Goal: Task Accomplishment & Management: Manage account settings

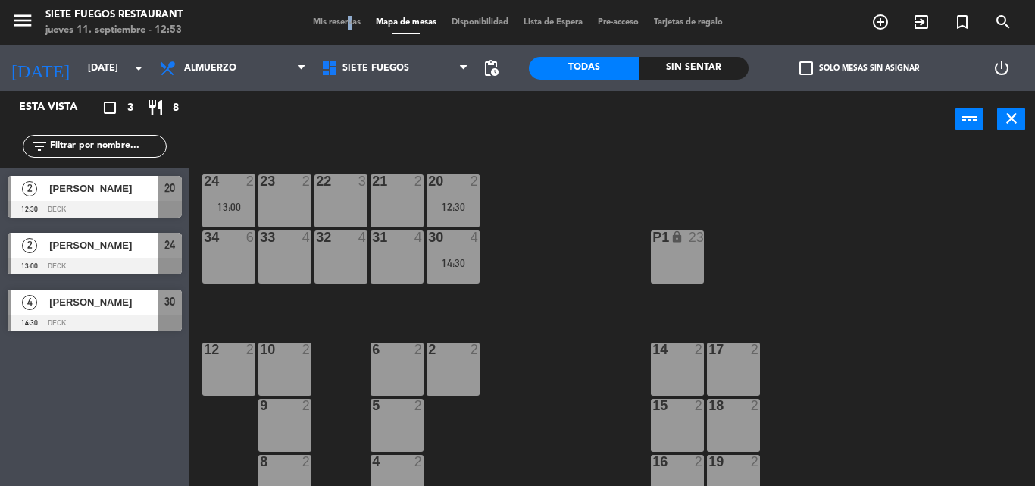
click at [338, 19] on span "Mis reservas" at bounding box center [336, 22] width 63 height 8
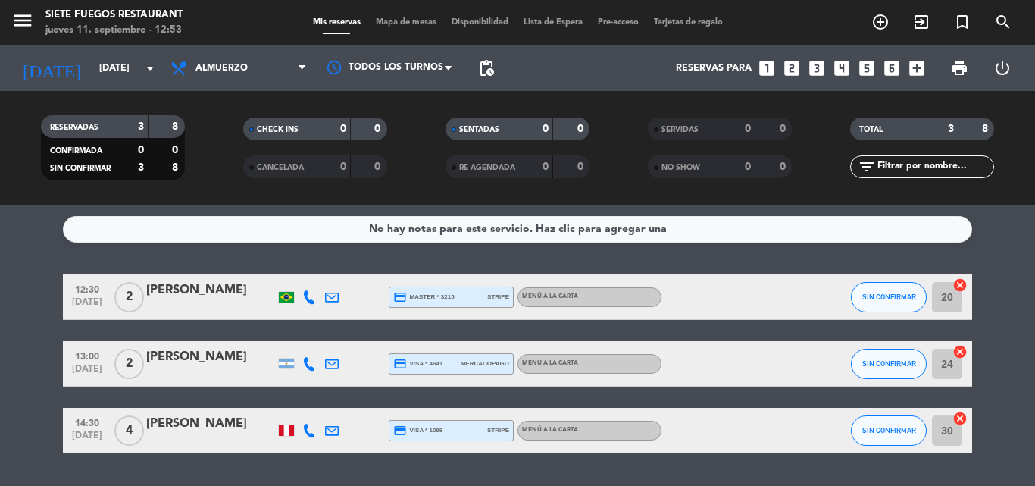
click at [819, 70] on icon "looks_3" at bounding box center [817, 68] width 20 height 20
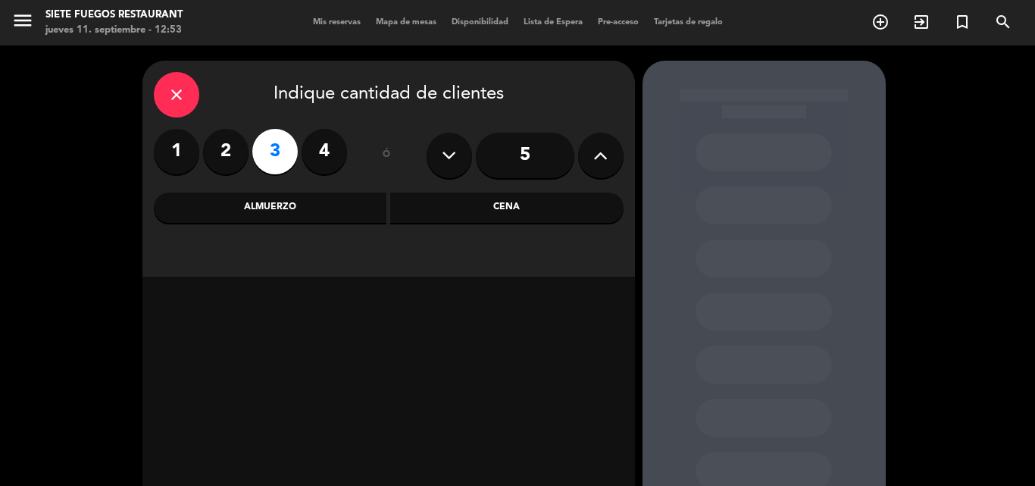
click at [363, 209] on div "Almuerzo" at bounding box center [270, 207] width 233 height 30
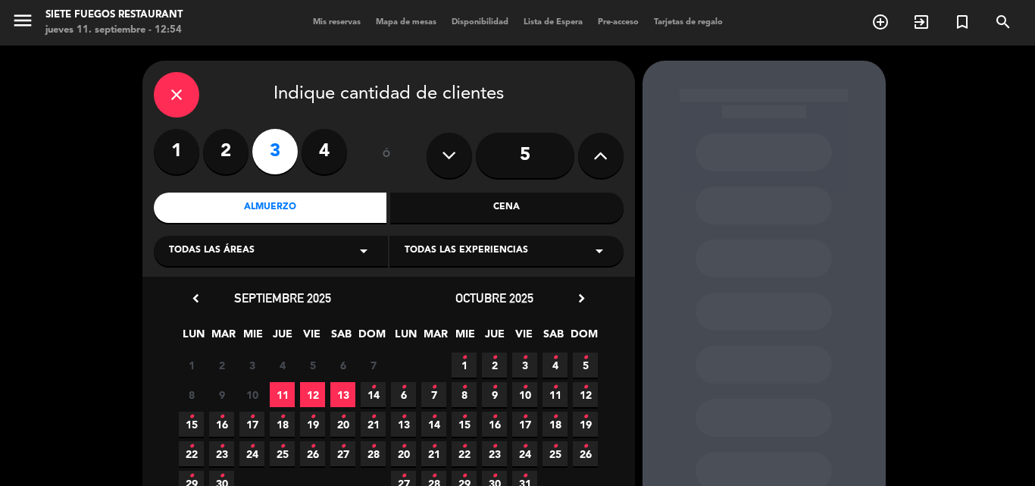
click at [347, 424] on span "20 •" at bounding box center [342, 423] width 25 height 25
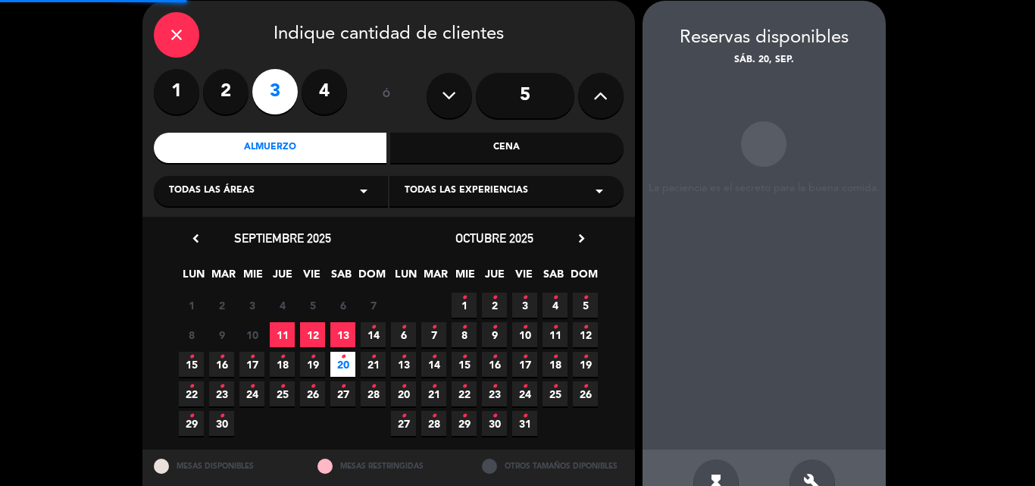
scroll to position [61, 0]
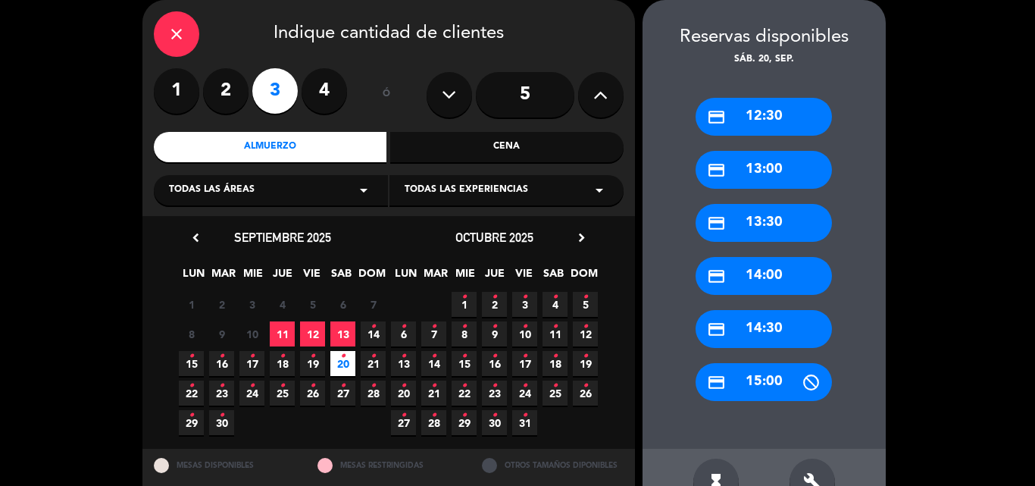
click at [758, 222] on div "credit_card 13:30" at bounding box center [764, 223] width 136 height 38
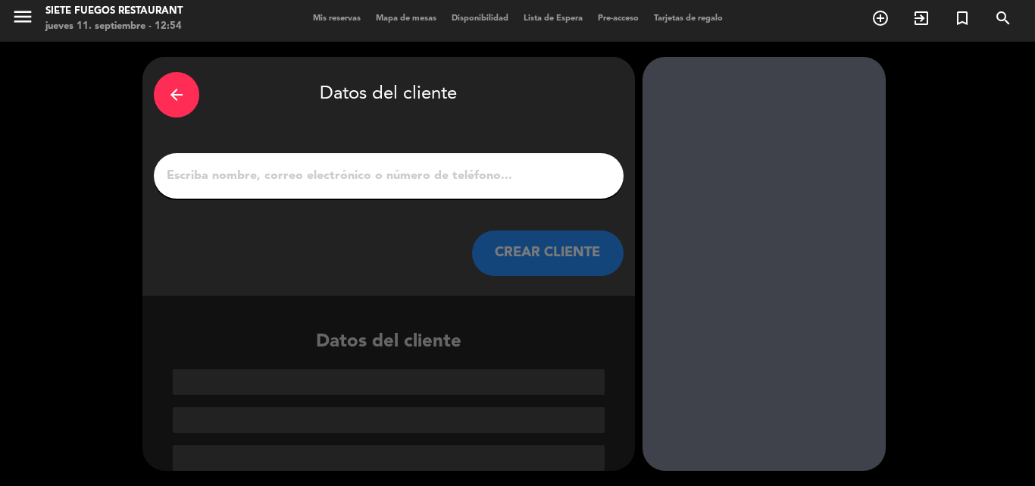
scroll to position [4, 0]
click at [372, 174] on input "1" at bounding box center [388, 175] width 447 height 21
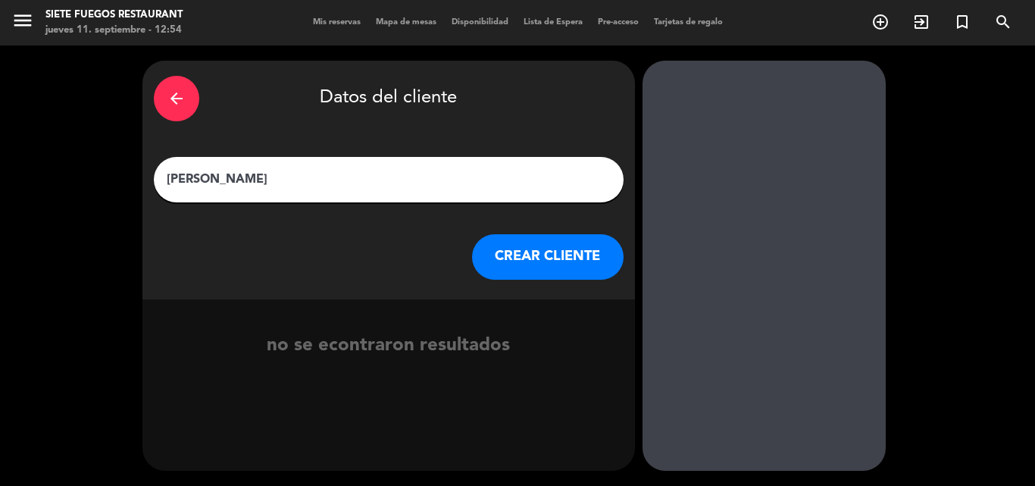
type input "[PERSON_NAME]"
click at [546, 267] on button "CREAR CLIENTE" at bounding box center [548, 256] width 152 height 45
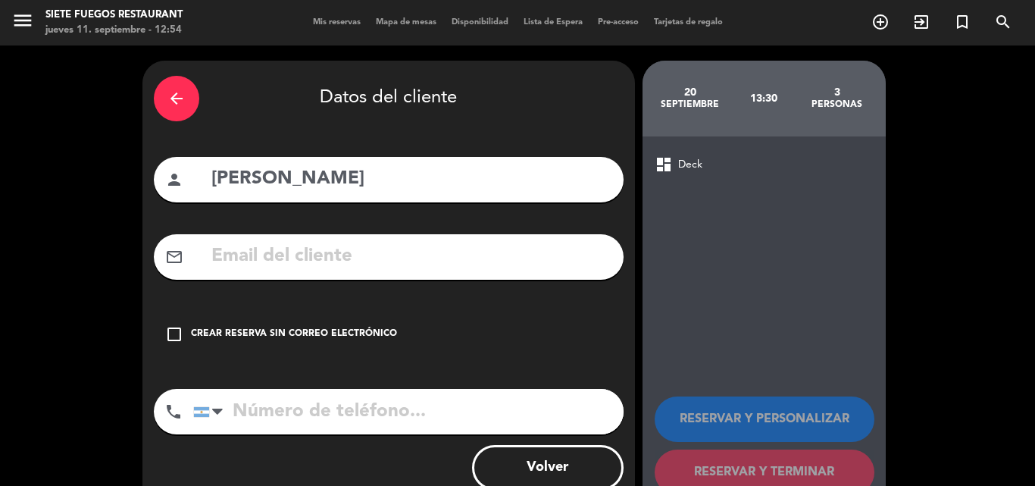
click at [343, 330] on div "Crear reserva sin correo electrónico" at bounding box center [294, 334] width 206 height 15
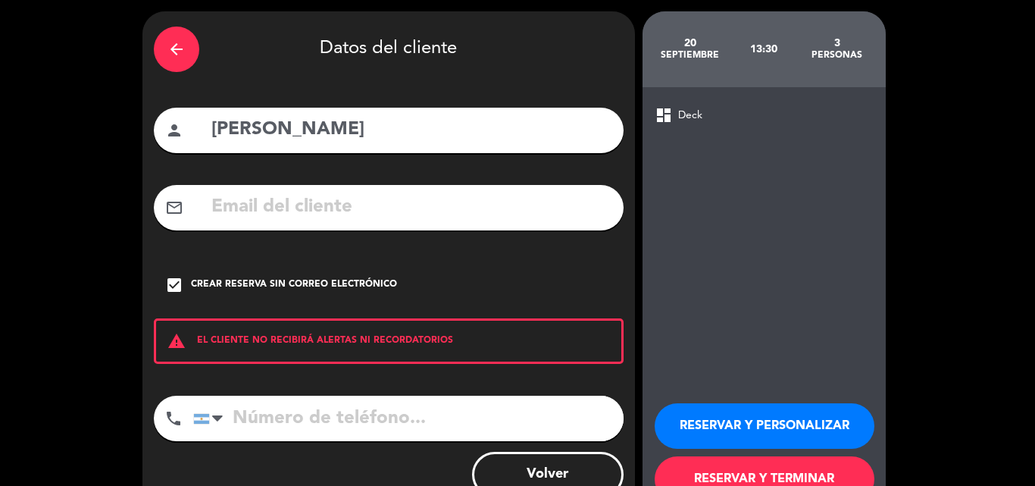
scroll to position [98, 0]
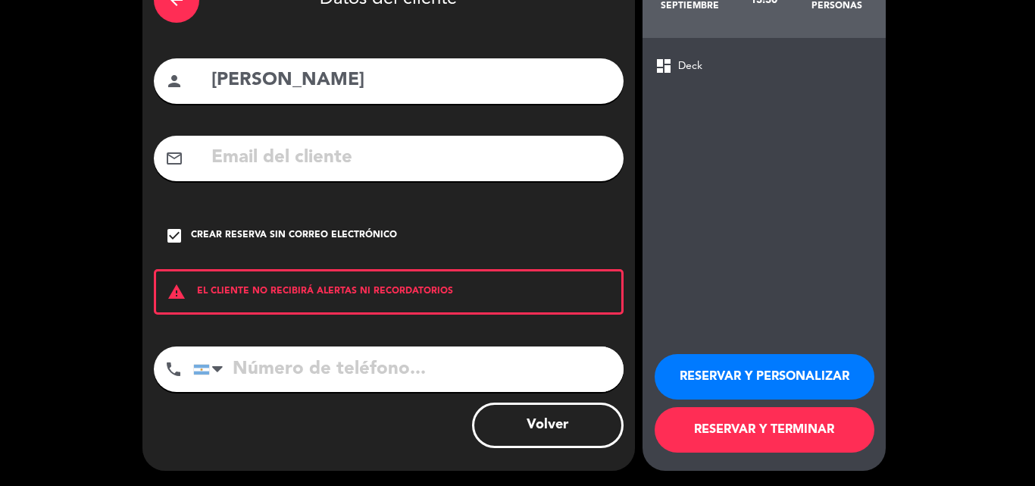
click at [702, 355] on button "RESERVAR Y PERSONALIZAR" at bounding box center [765, 376] width 220 height 45
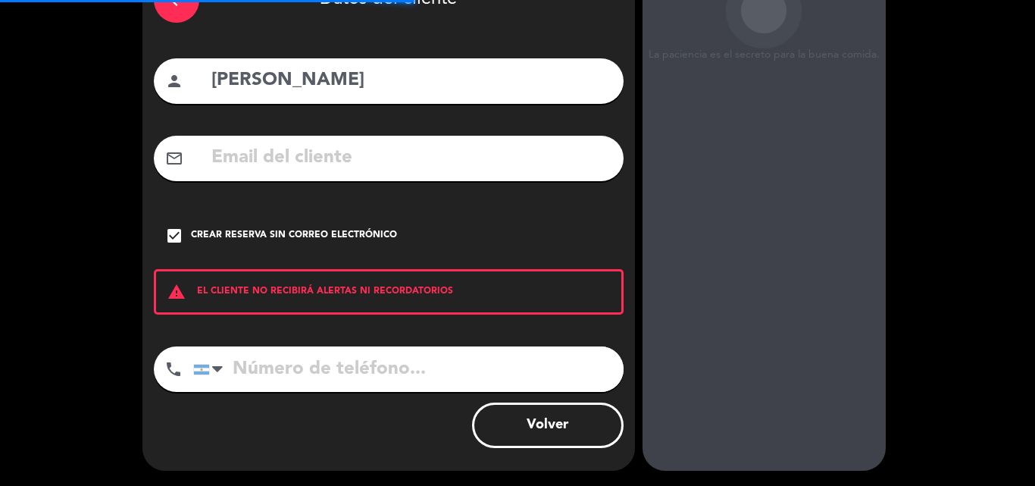
scroll to position [61, 0]
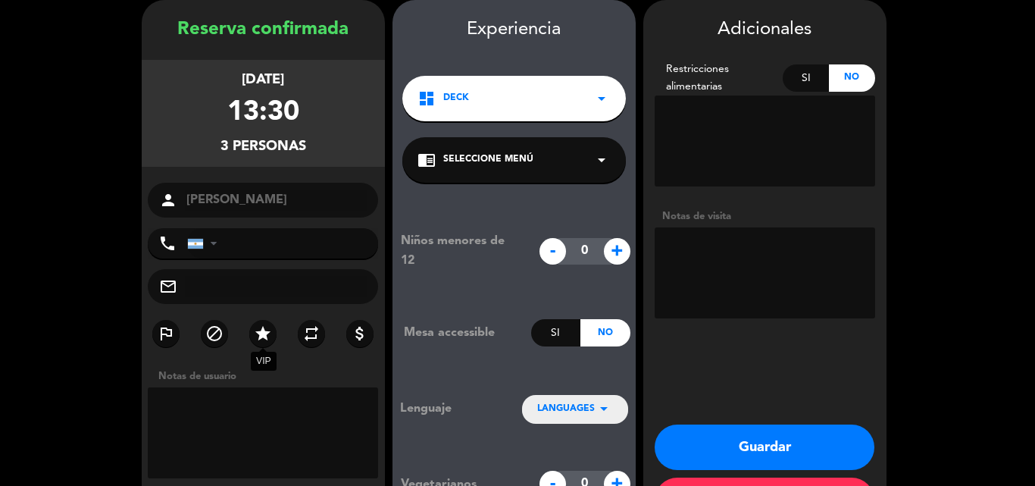
click at [264, 333] on icon "star" at bounding box center [263, 333] width 18 height 18
click at [717, 288] on textarea at bounding box center [765, 272] width 220 height 91
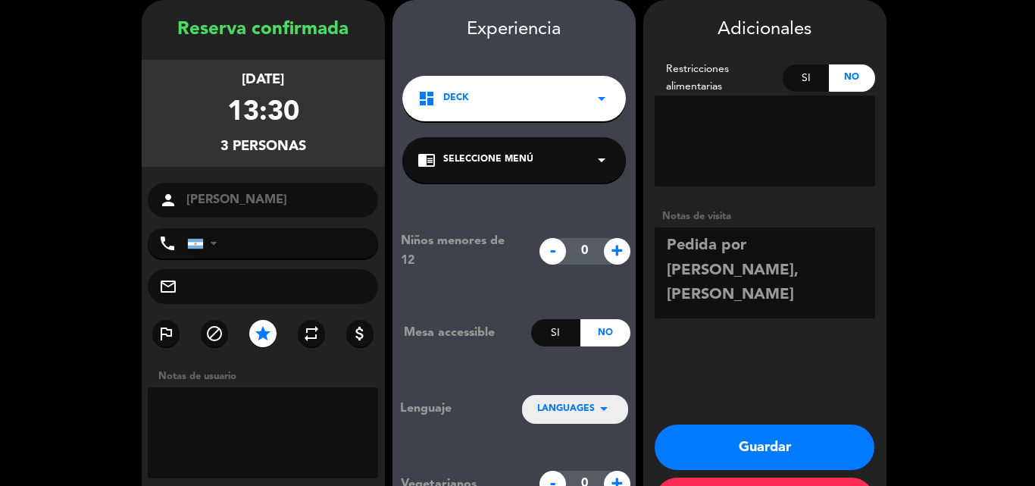
type textarea "Pedida por [PERSON_NAME], [PERSON_NAME]"
click at [721, 440] on button "Guardar" at bounding box center [765, 446] width 220 height 45
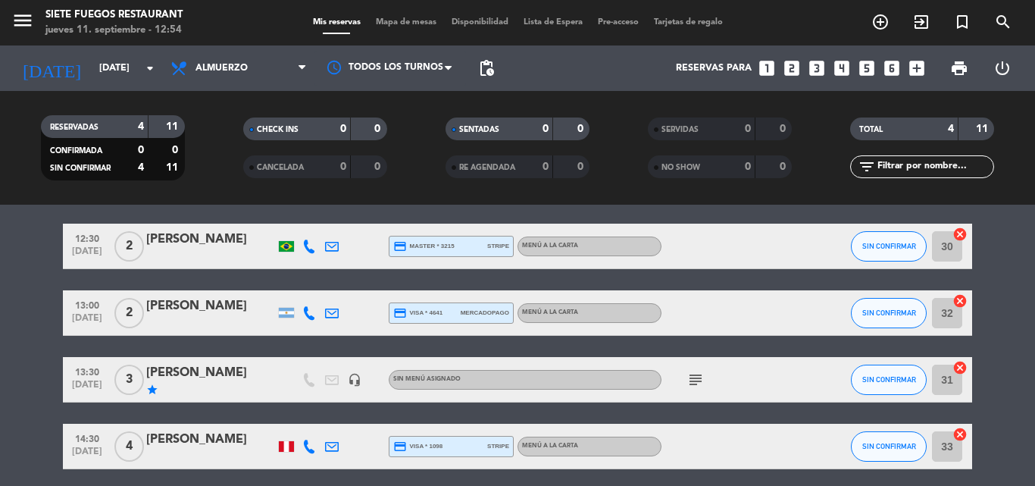
scroll to position [76, 0]
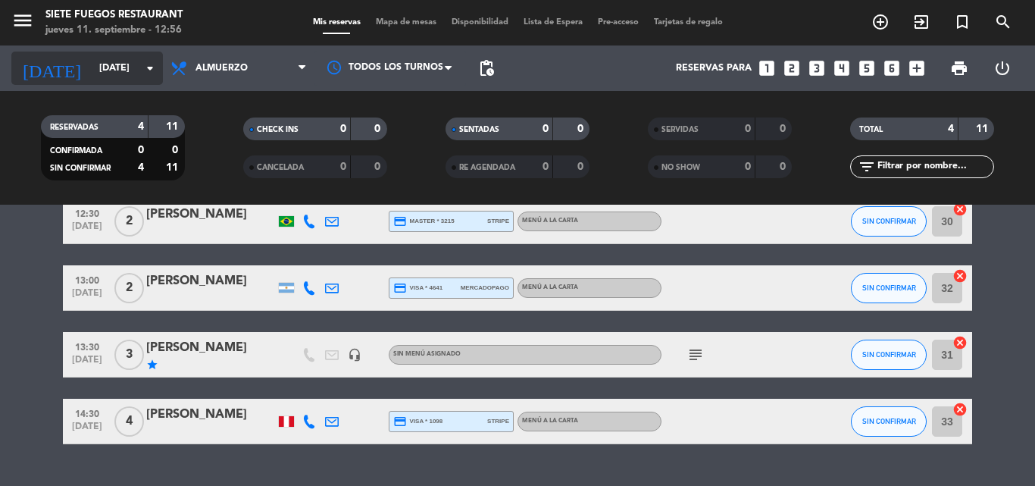
click at [142, 78] on input "[DATE]" at bounding box center [156, 68] width 128 height 26
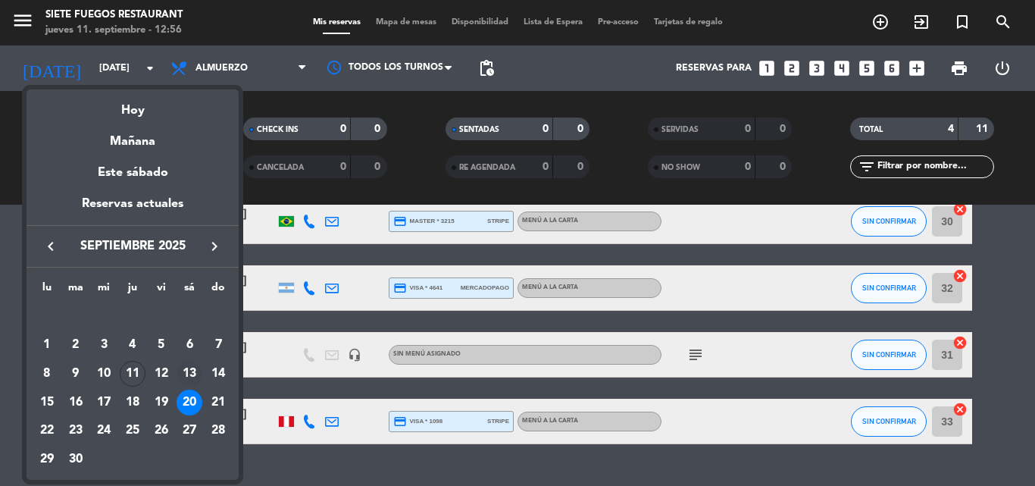
click at [190, 372] on div "13" at bounding box center [190, 374] width 26 height 26
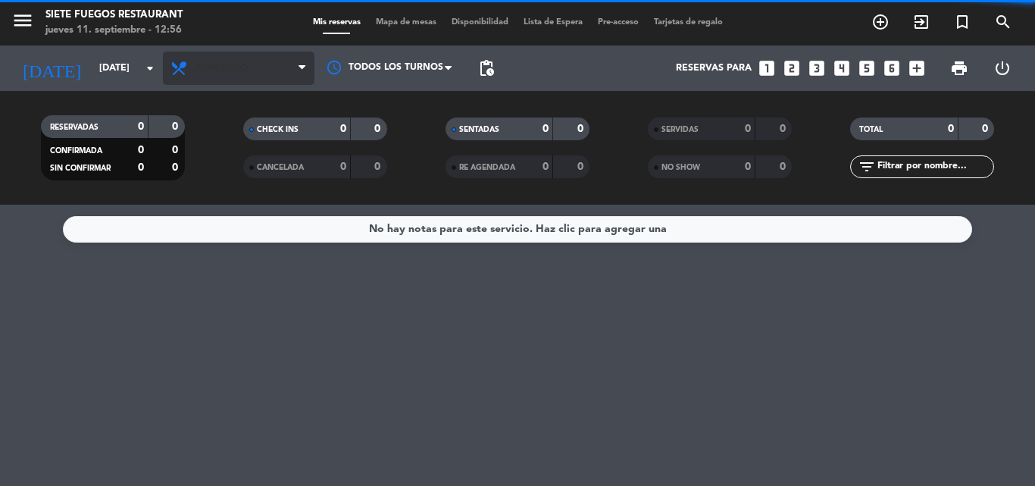
scroll to position [0, 0]
click at [274, 75] on span "Almuerzo" at bounding box center [239, 68] width 152 height 33
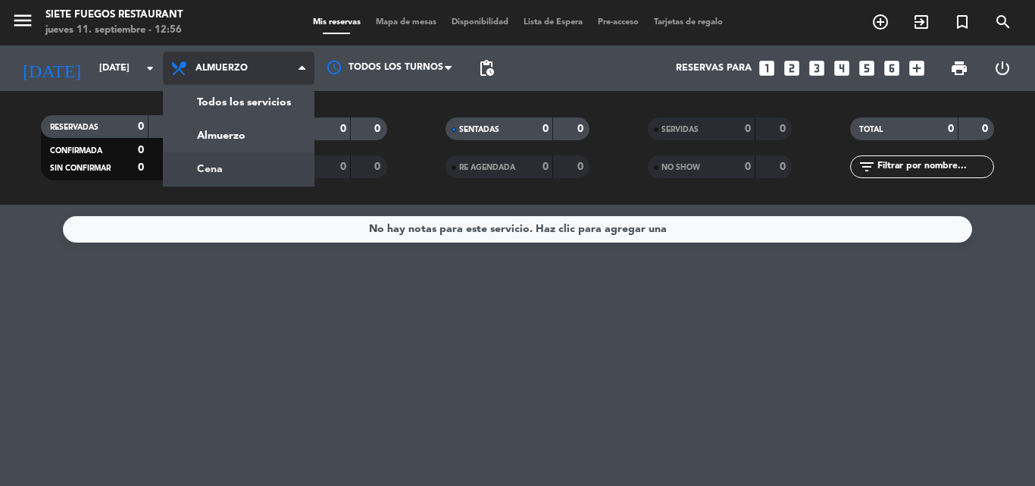
click at [255, 166] on div "menu Siete Fuegos Restaurant jueves 11. septiembre - 12:56 Mis reservas Mapa de…" at bounding box center [517, 102] width 1035 height 205
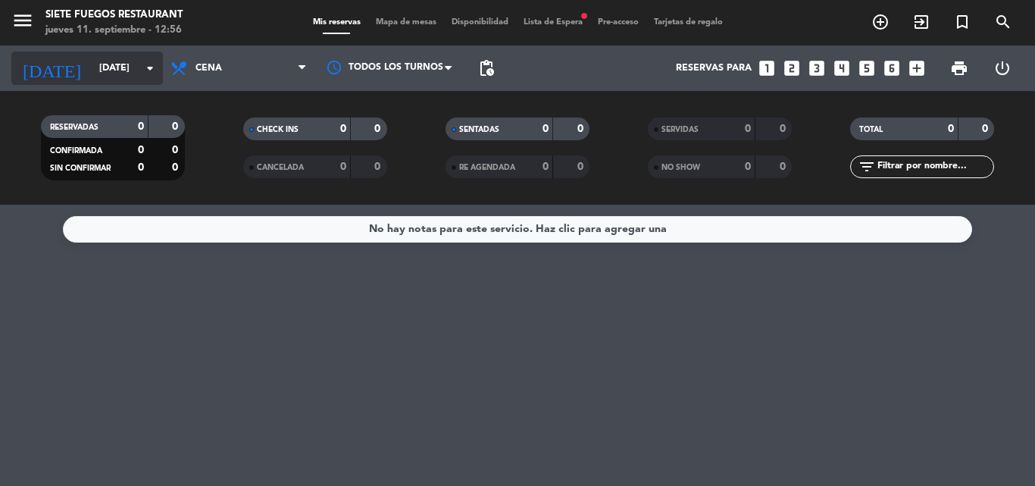
click at [138, 62] on input "[DATE]" at bounding box center [156, 68] width 128 height 26
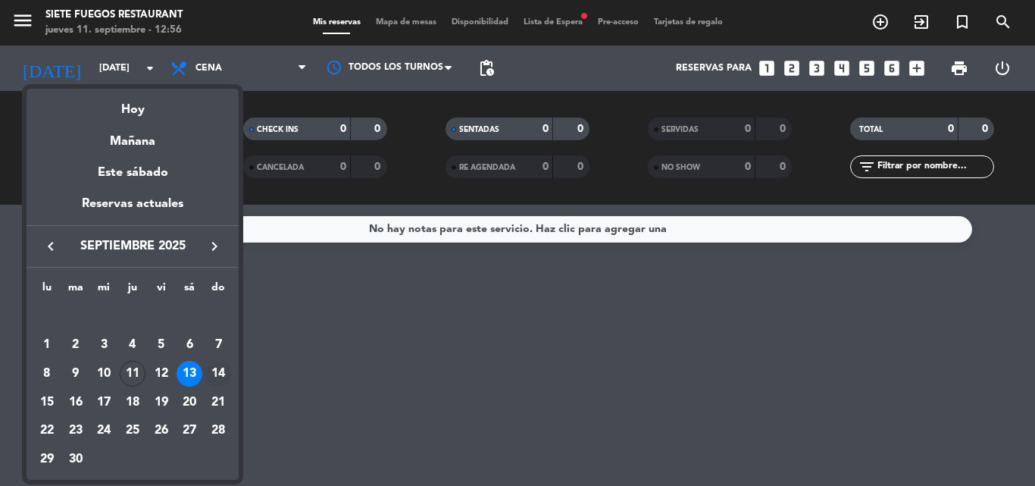
click at [221, 371] on div "14" at bounding box center [218, 374] width 26 height 26
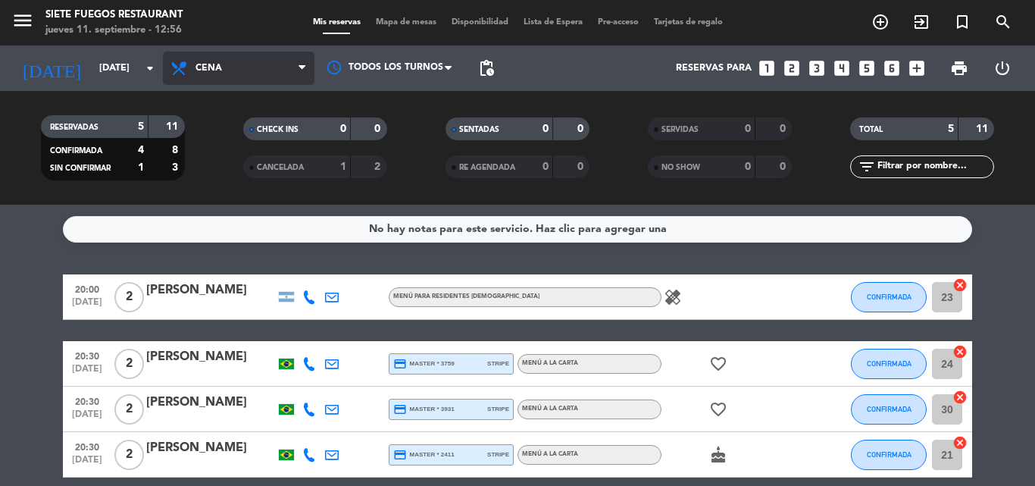
click at [265, 79] on span "Cena" at bounding box center [239, 68] width 152 height 33
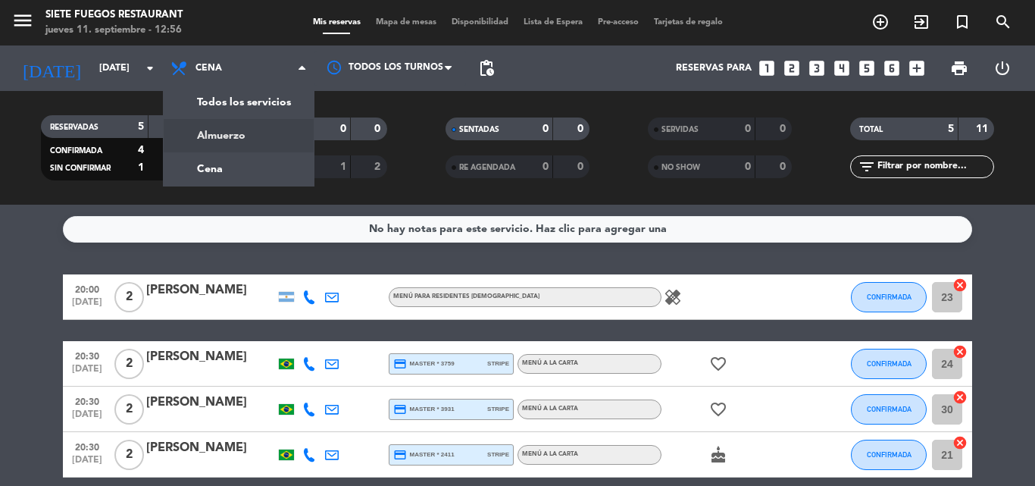
click at [0, 309] on bookings-row "20:00 [DATE] 2 [PERSON_NAME] para Residentes Argentinos healing CONFIRMADA 23 c…" at bounding box center [517, 409] width 1035 height 270
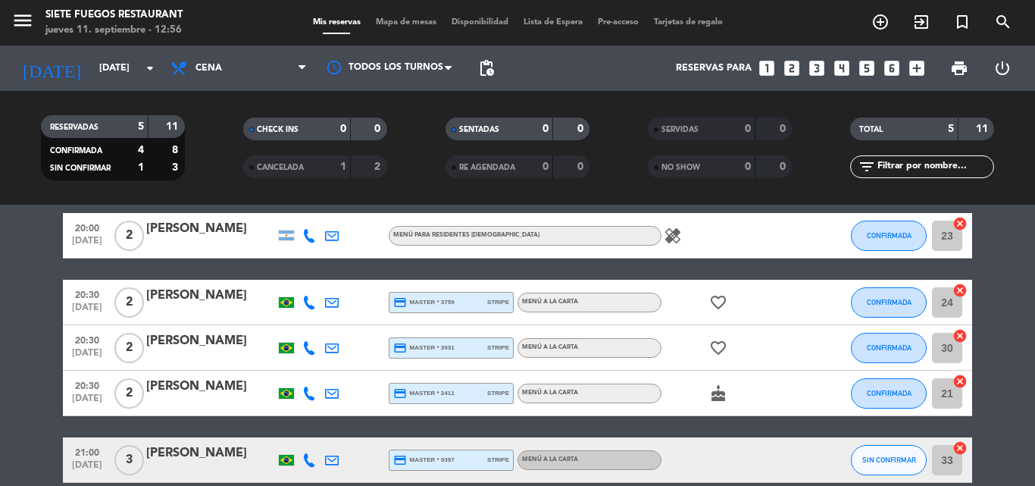
scroll to position [134, 0]
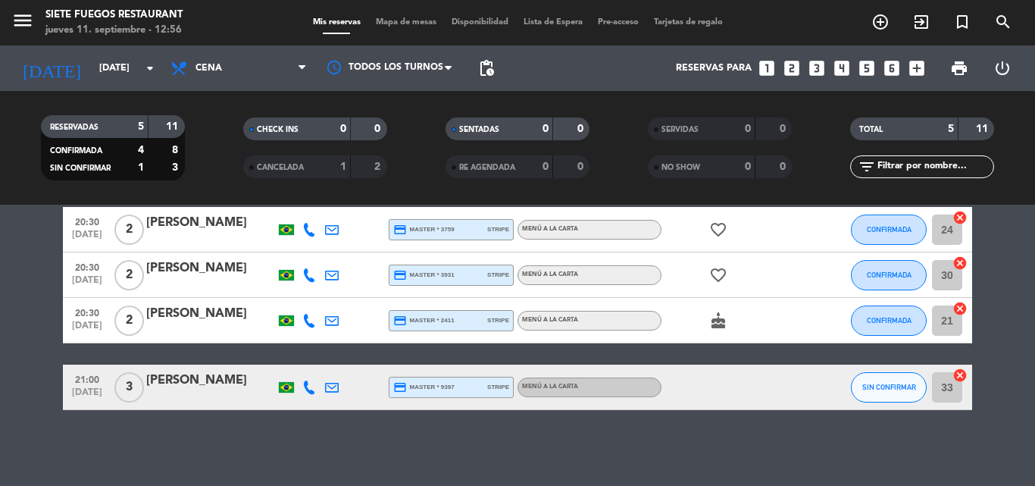
click at [716, 322] on icon "cake" at bounding box center [718, 320] width 18 height 18
click at [542, 433] on div "No hay notas para este servicio. Haz clic para agregar una 20:00 [DATE] 2 [PERS…" at bounding box center [517, 345] width 1035 height 281
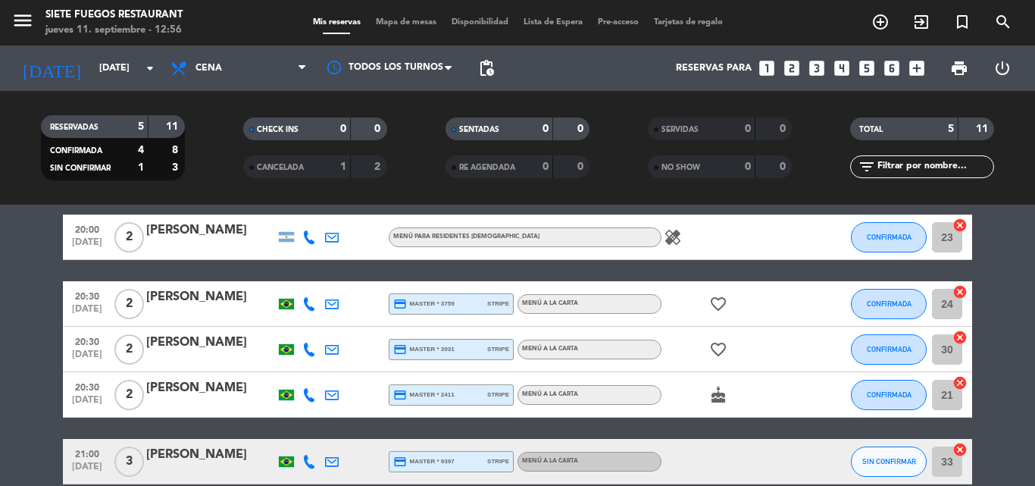
scroll to position [0, 0]
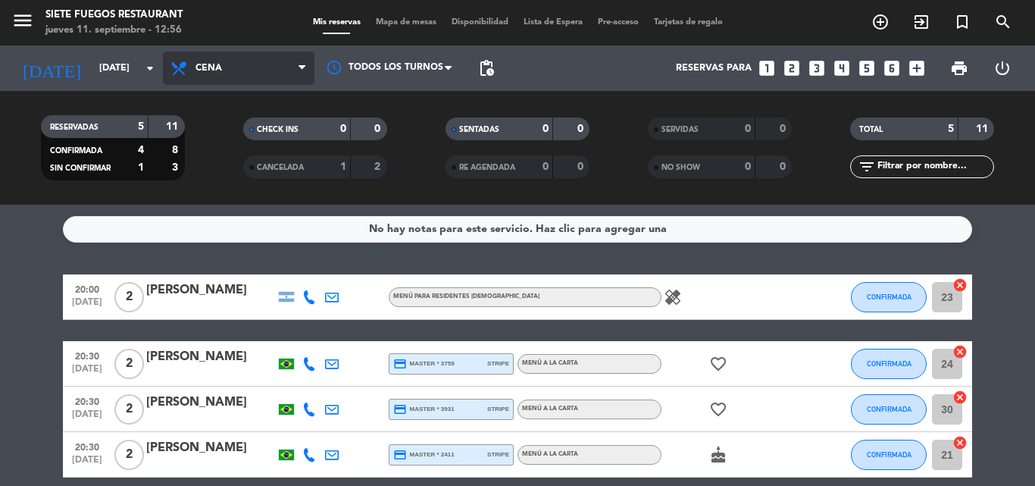
click at [279, 73] on span "Cena" at bounding box center [239, 68] width 152 height 33
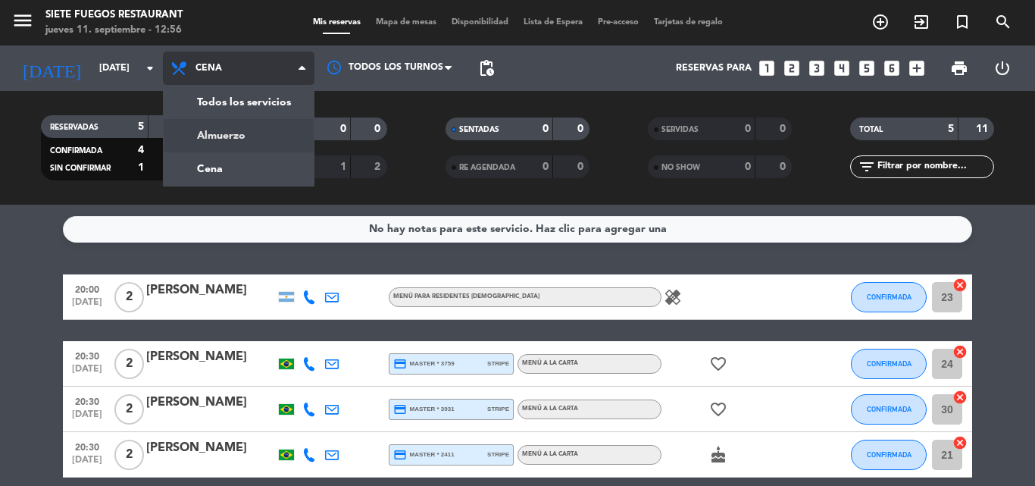
click at [255, 139] on div "menu Siete Fuegos Restaurant jueves 11. septiembre - 12:56 Mis reservas Mapa de…" at bounding box center [517, 102] width 1035 height 205
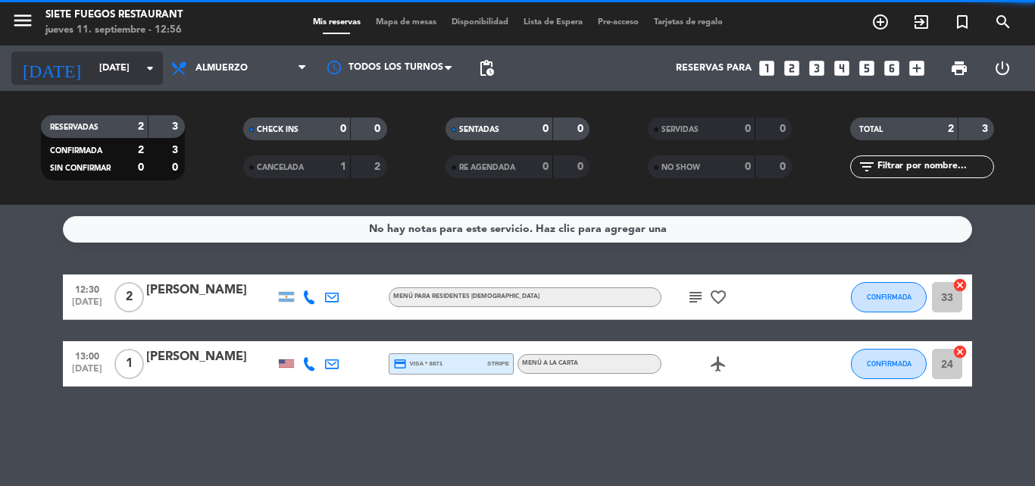
click at [111, 75] on input "[DATE]" at bounding box center [156, 68] width 128 height 26
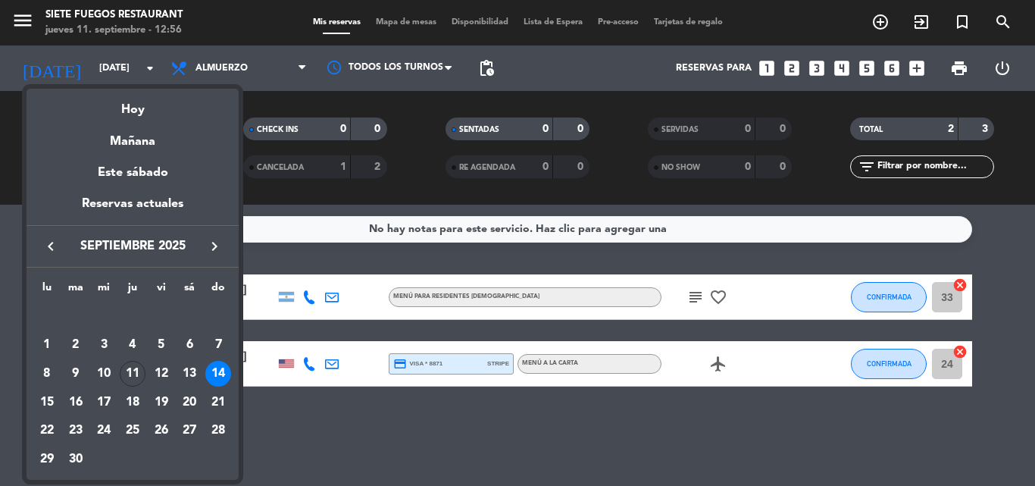
click at [690, 302] on div at bounding box center [517, 243] width 1035 height 486
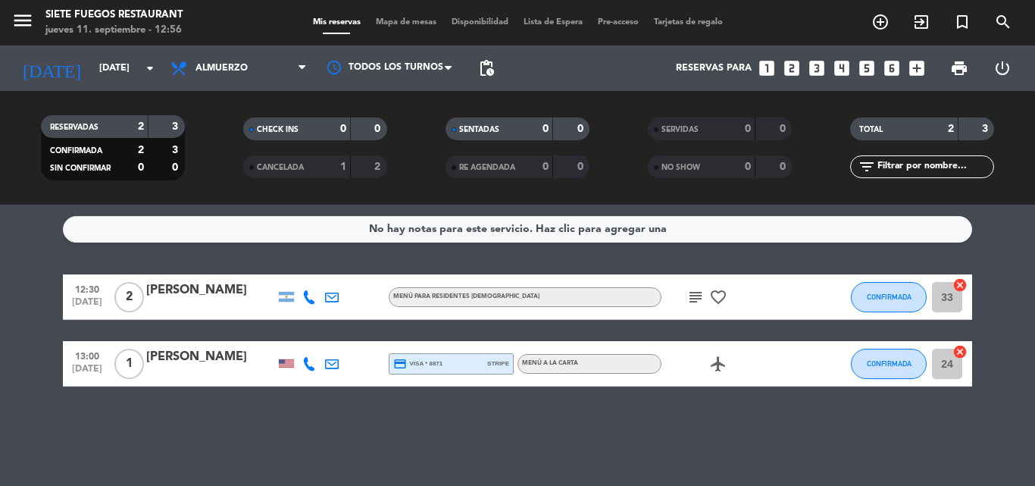
click at [690, 302] on icon "subject" at bounding box center [695, 297] width 18 height 18
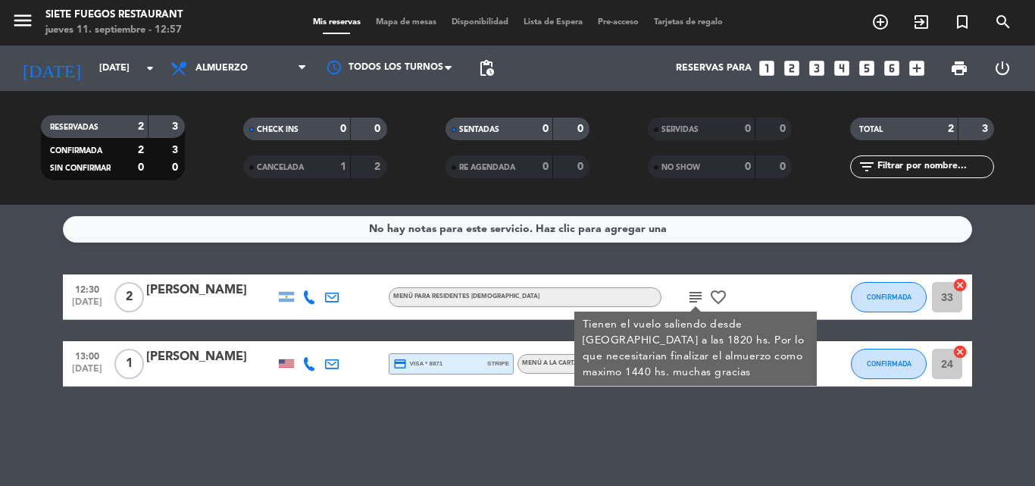
click at [306, 297] on icon at bounding box center [309, 297] width 14 height 14
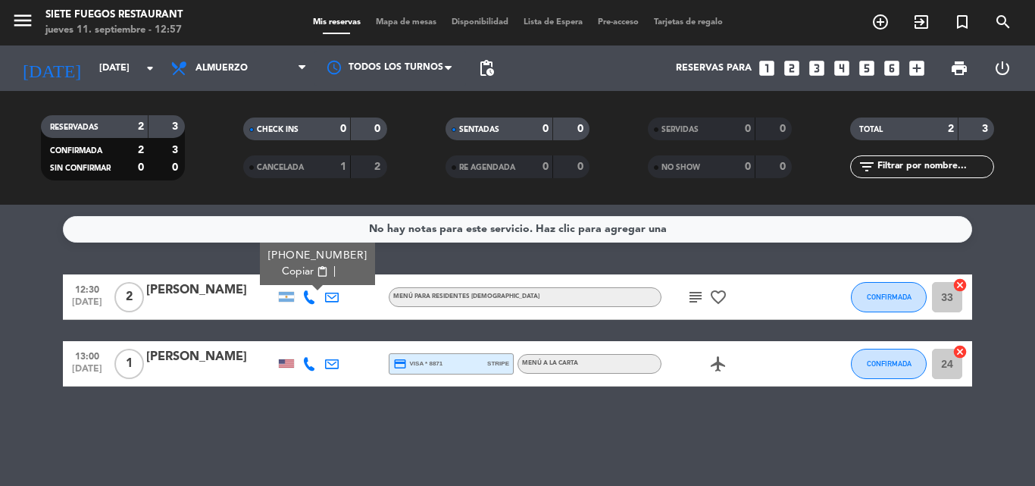
click at [225, 304] on div at bounding box center [210, 307] width 129 height 12
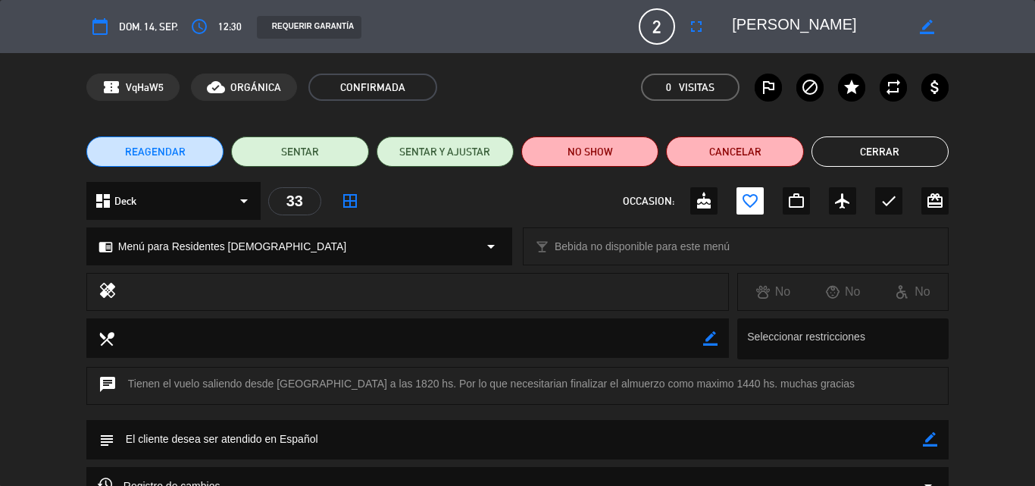
click at [880, 155] on button "Cerrar" at bounding box center [879, 151] width 137 height 30
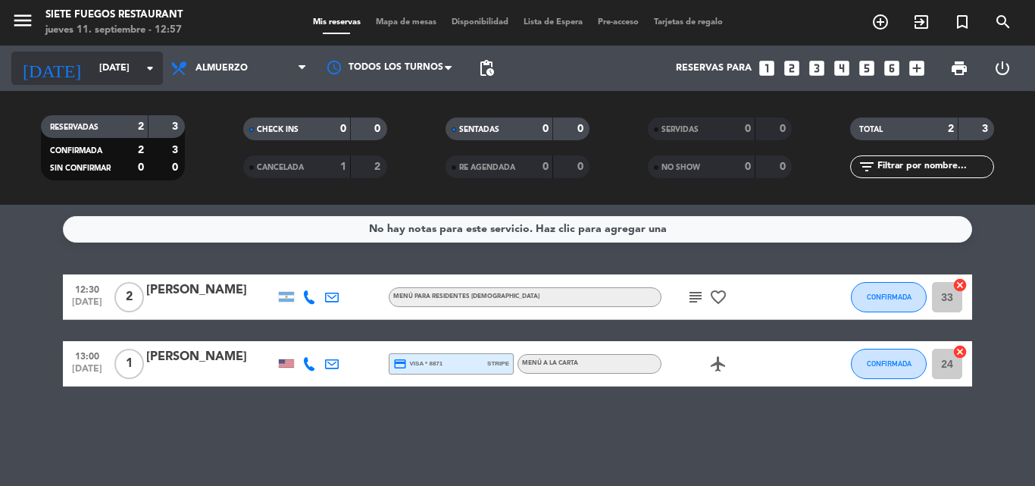
click at [152, 61] on icon "arrow_drop_down" at bounding box center [150, 68] width 18 height 18
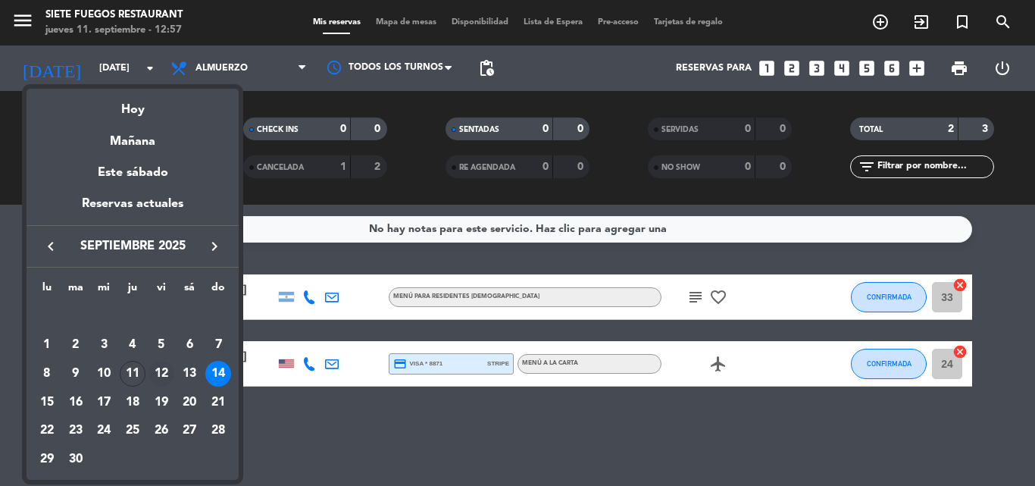
click at [164, 369] on div "12" at bounding box center [161, 374] width 26 height 26
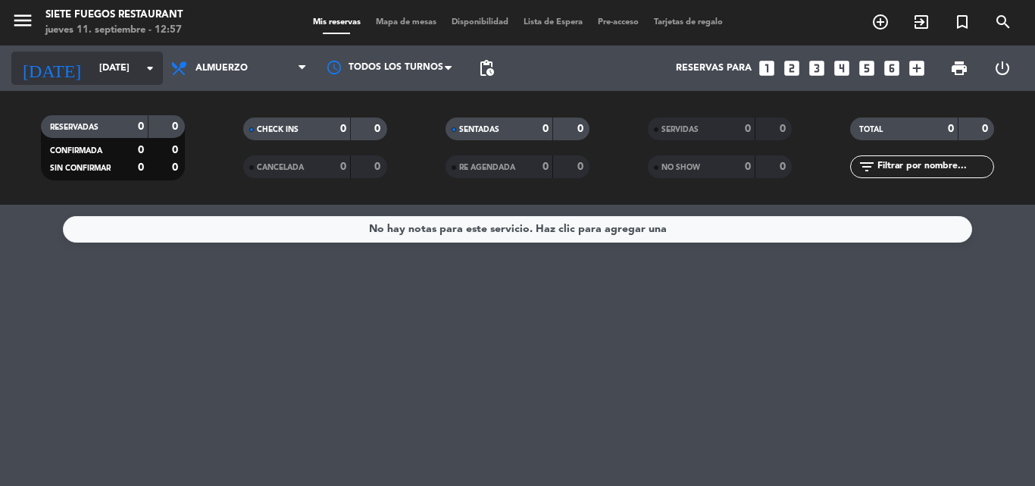
click at [148, 77] on icon "arrow_drop_down" at bounding box center [150, 68] width 18 height 18
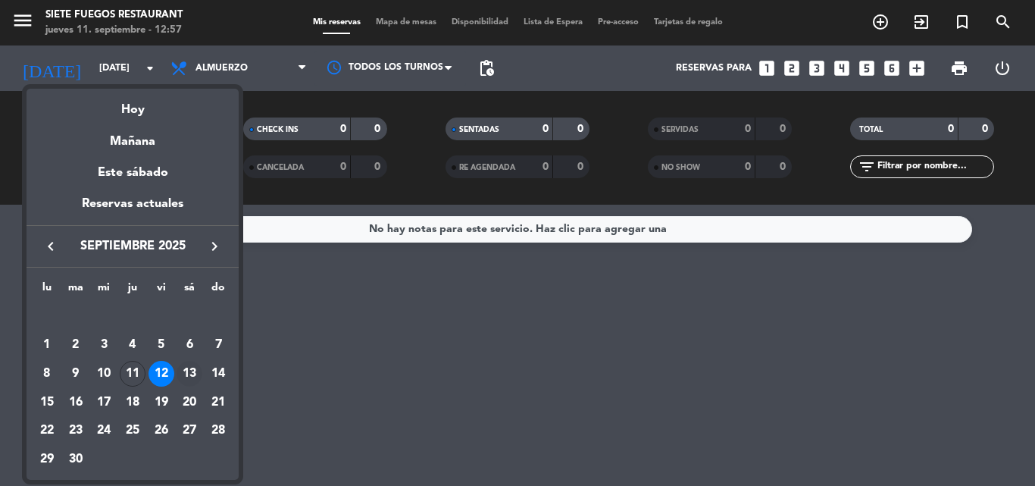
click at [179, 367] on div "13" at bounding box center [190, 374] width 26 height 26
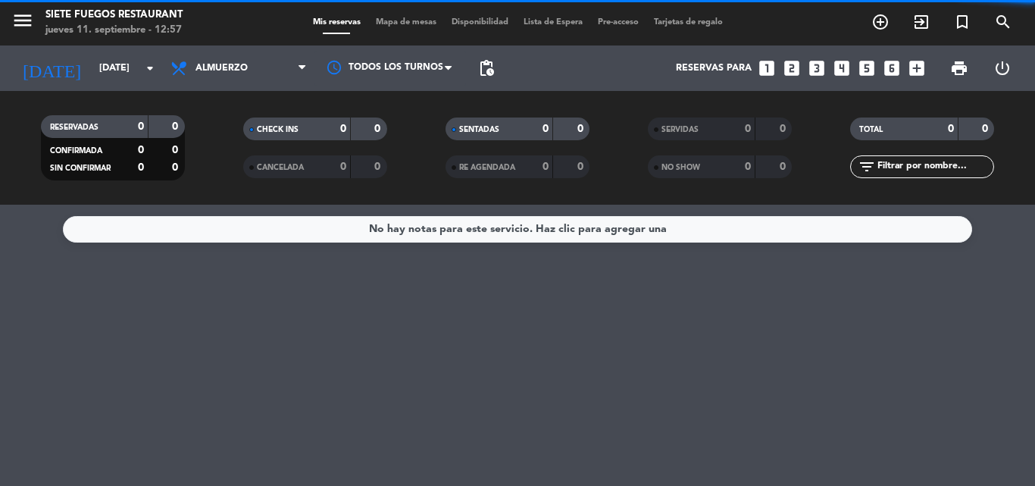
click at [266, 64] on span "Almuerzo" at bounding box center [239, 68] width 152 height 33
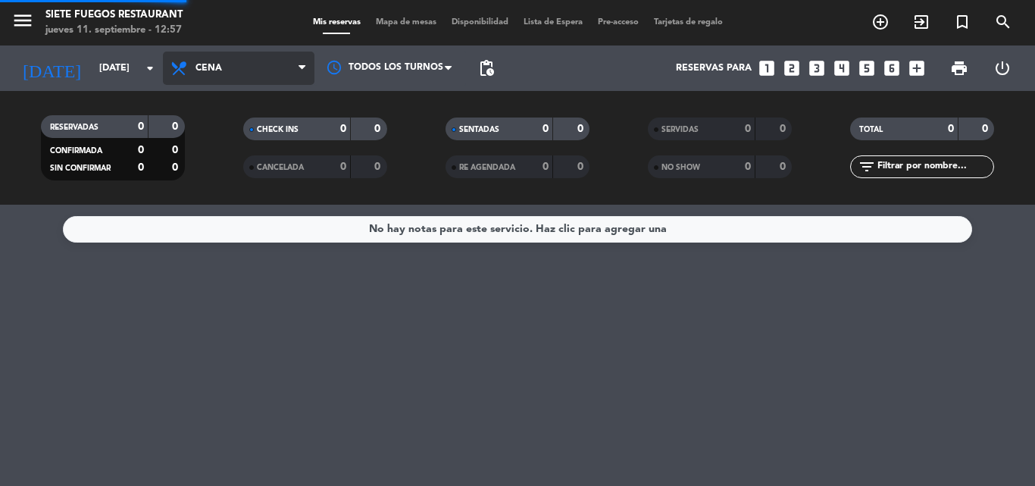
click at [247, 158] on div "menu Siete Fuegos Restaurant jueves 11. septiembre - 12:57 Mis reservas Mapa de…" at bounding box center [517, 102] width 1035 height 205
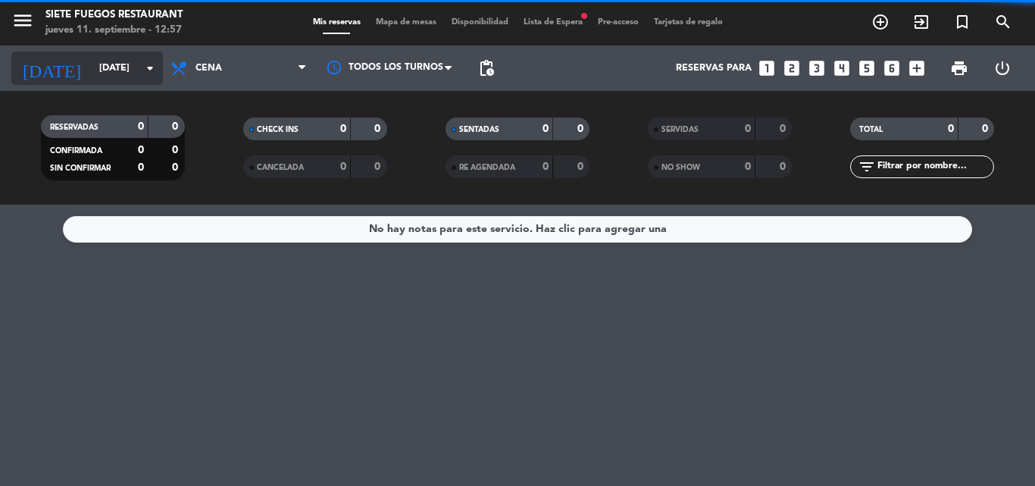
click at [155, 68] on icon "arrow_drop_down" at bounding box center [150, 68] width 18 height 18
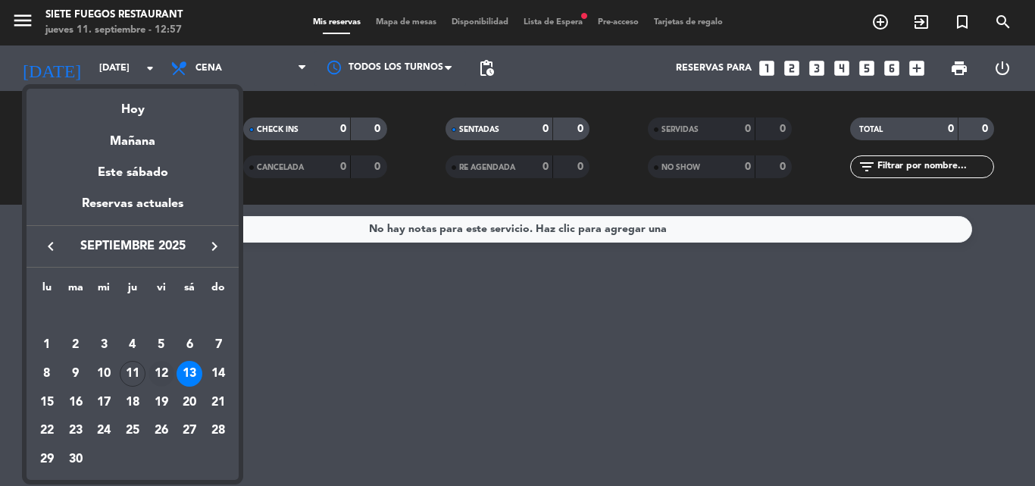
click at [170, 380] on div "12" at bounding box center [161, 374] width 26 height 26
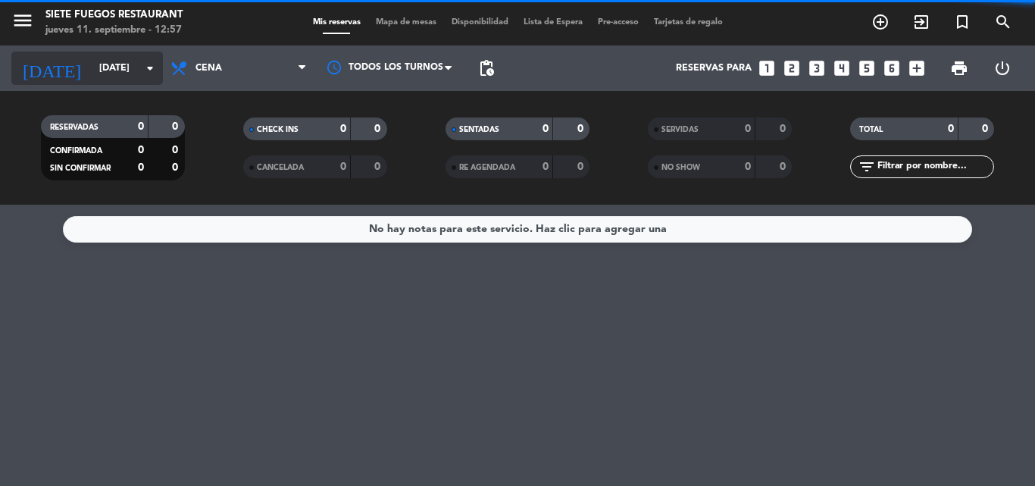
click at [144, 70] on icon "arrow_drop_down" at bounding box center [150, 68] width 18 height 18
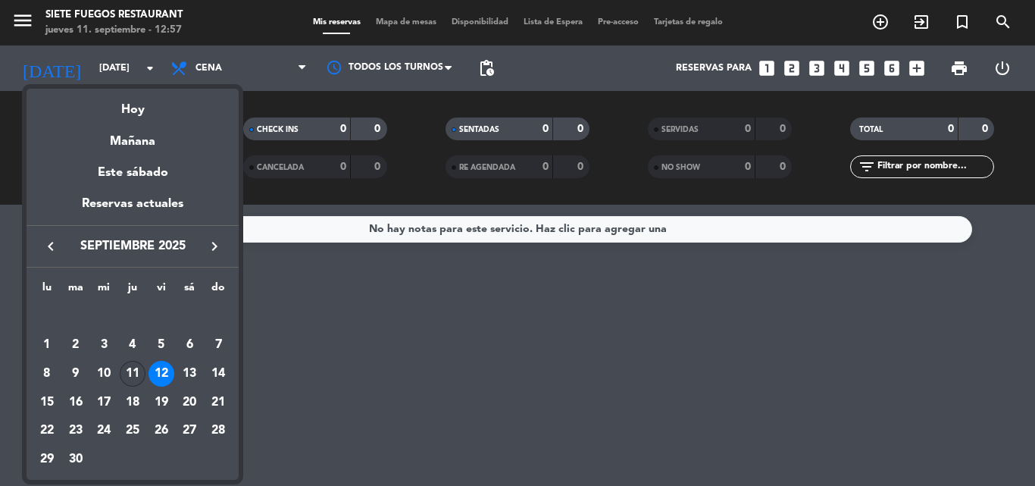
click at [135, 371] on div "11" at bounding box center [133, 374] width 26 height 26
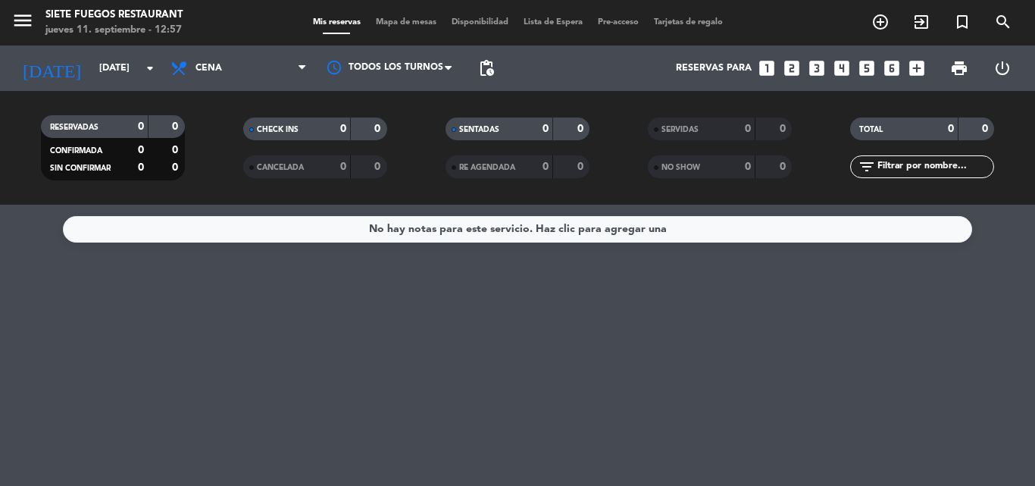
type input "[DEMOGRAPHIC_DATA][DATE]"
